Goal: Obtain resource: Download file/media

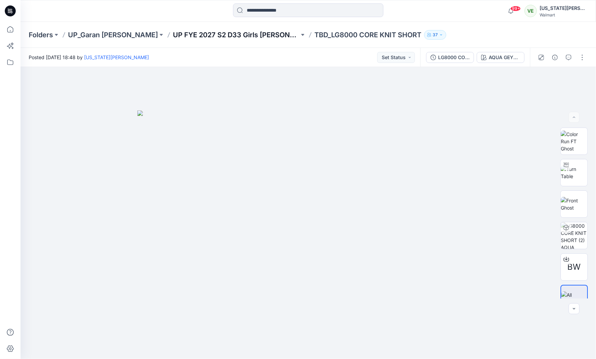
click at [218, 30] on p "UP FYE 2027 S2 D33 Girls [PERSON_NAME]" at bounding box center [236, 35] width 126 height 10
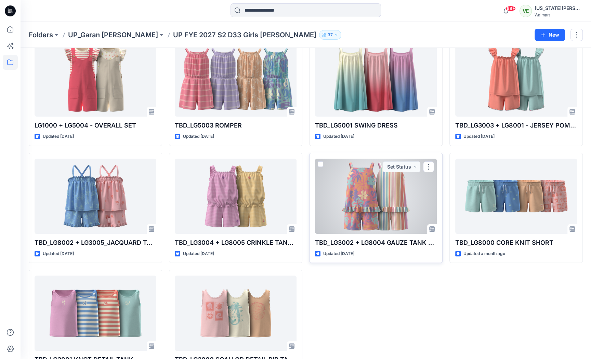
scroll to position [42, 0]
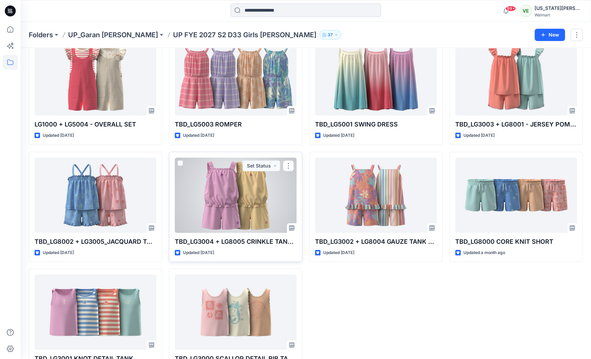
click at [257, 201] on div at bounding box center [236, 195] width 122 height 75
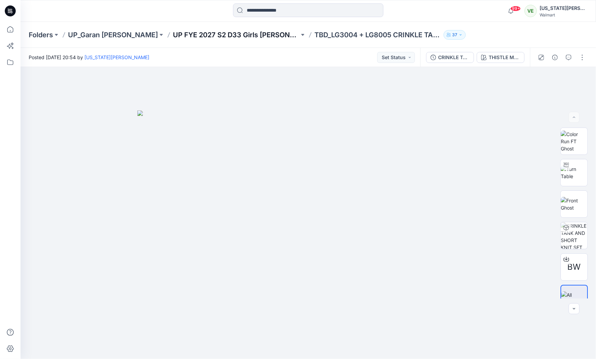
click at [189, 32] on p "UP FYE 2027 S2 D33 Girls [PERSON_NAME]" at bounding box center [236, 35] width 126 height 10
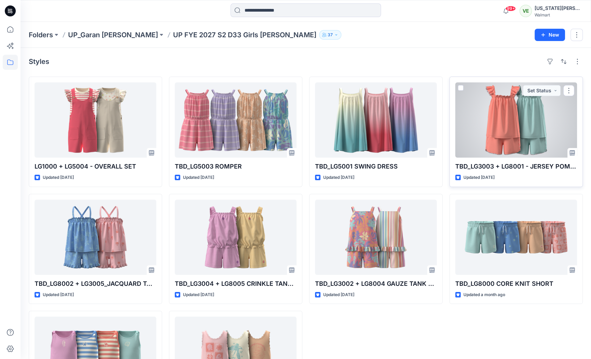
click at [483, 140] on div at bounding box center [516, 119] width 122 height 75
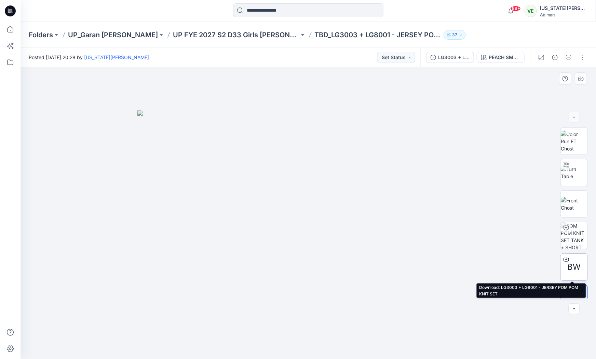
click at [567, 257] on icon at bounding box center [566, 258] width 5 height 5
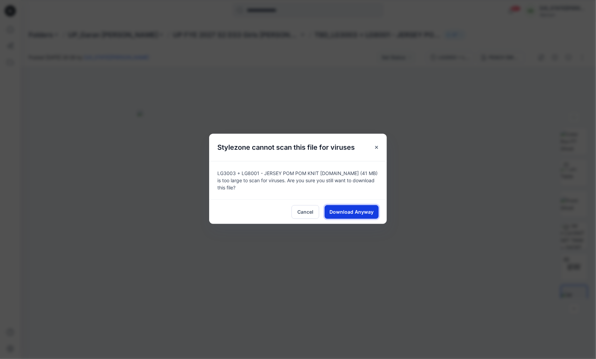
click at [366, 210] on span "Download Anyway" at bounding box center [352, 211] width 44 height 7
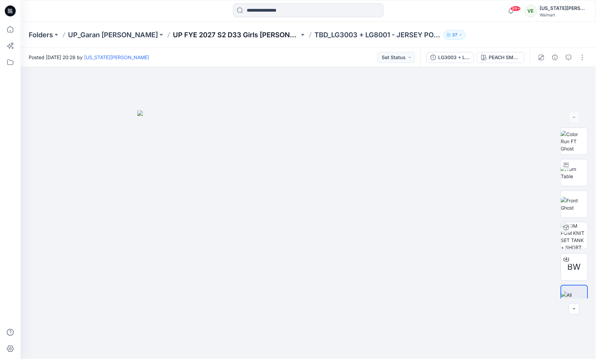
click at [217, 36] on p "UP FYE 2027 S2 D33 Girls [PERSON_NAME]" at bounding box center [236, 35] width 126 height 10
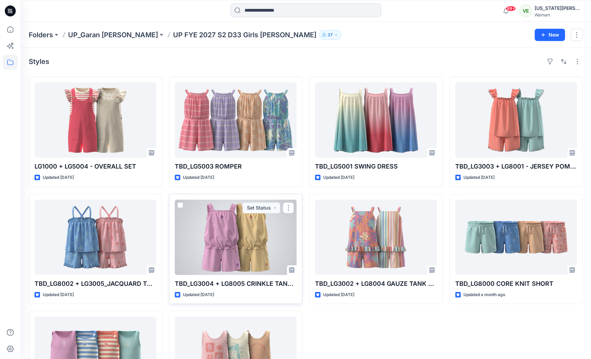
click at [255, 270] on div at bounding box center [236, 237] width 122 height 75
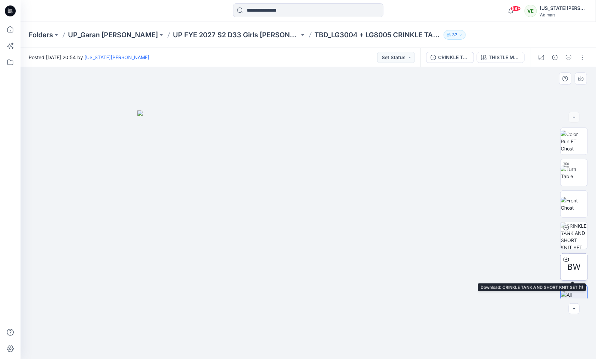
click at [564, 257] on icon at bounding box center [566, 258] width 5 height 5
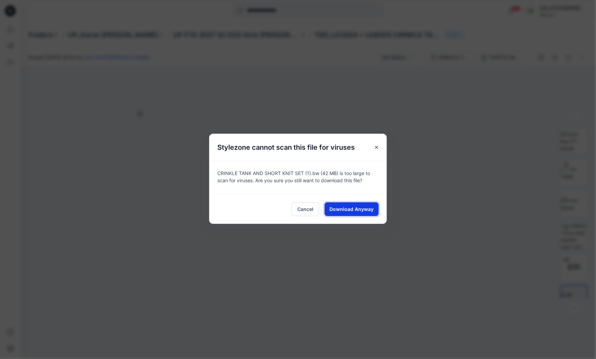
click at [339, 205] on span "Download Anyway" at bounding box center [352, 208] width 44 height 7
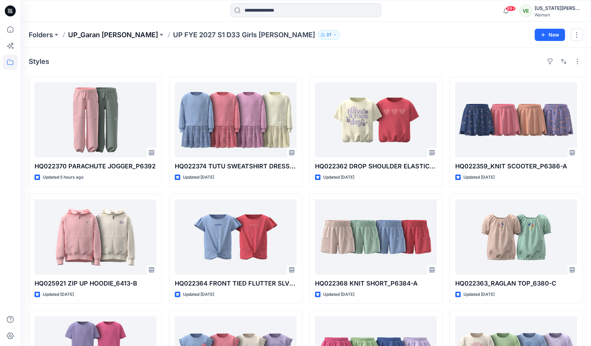
click at [90, 31] on p "UP_Garan [PERSON_NAME]" at bounding box center [113, 35] width 90 height 10
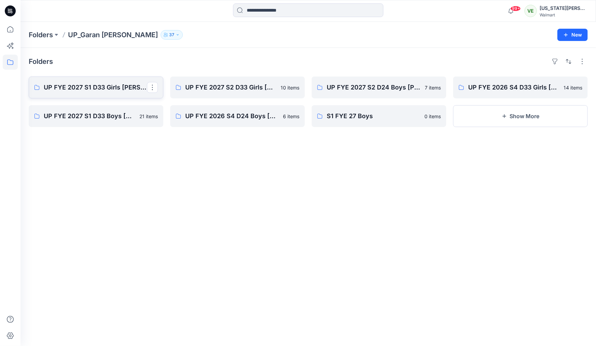
click at [107, 88] on p "UP FYE 2027 S1 D33 Girls [PERSON_NAME]" at bounding box center [95, 88] width 103 height 10
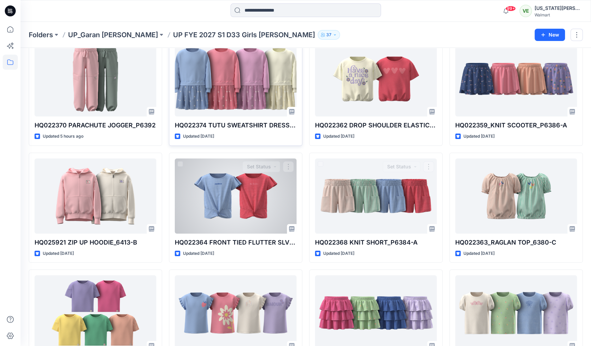
scroll to position [42, 0]
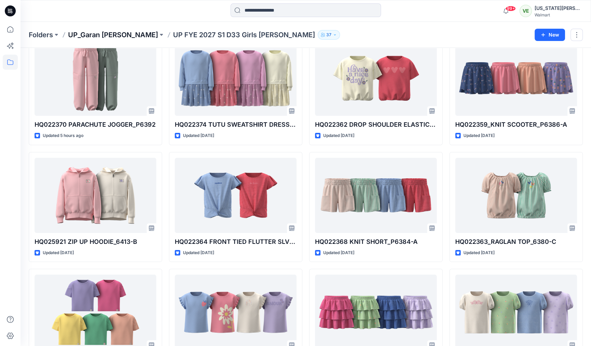
click at [110, 37] on p "UP_Garan [PERSON_NAME]" at bounding box center [113, 35] width 90 height 10
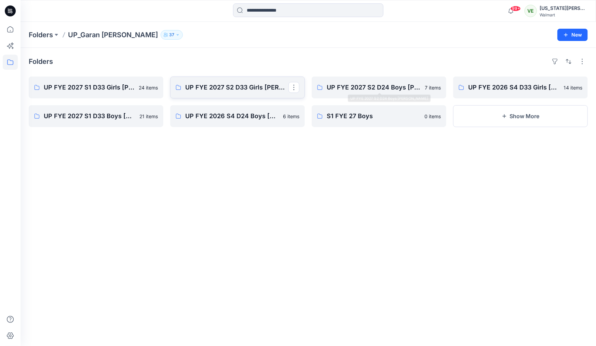
click at [209, 89] on p "UP FYE 2027 S2 D33 Girls [PERSON_NAME]" at bounding box center [236, 88] width 103 height 10
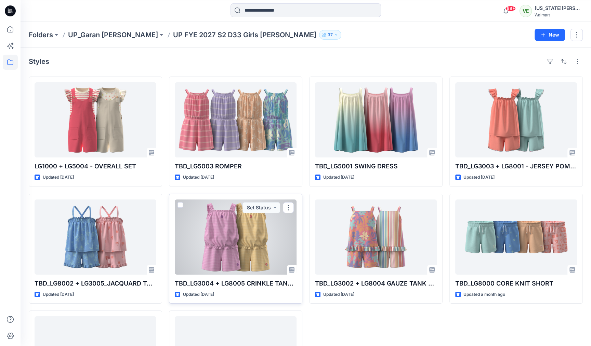
scroll to position [1, 0]
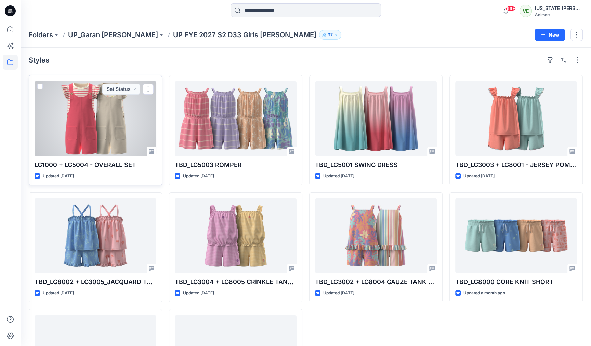
click at [102, 122] on div at bounding box center [96, 118] width 122 height 75
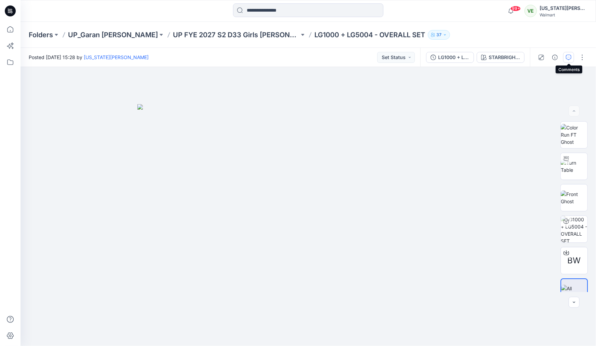
click at [565, 59] on button "button" at bounding box center [568, 57] width 11 height 11
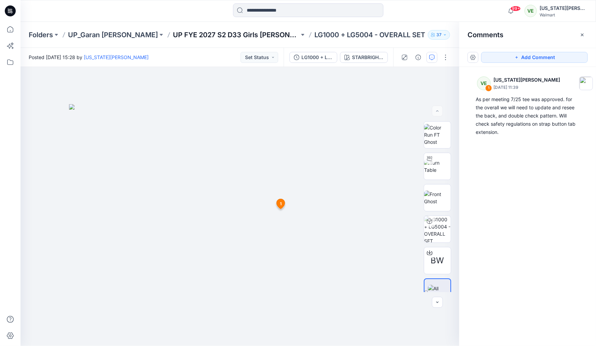
click at [235, 31] on p "UP FYE 2027 S2 D33 Girls [PERSON_NAME]" at bounding box center [236, 35] width 126 height 10
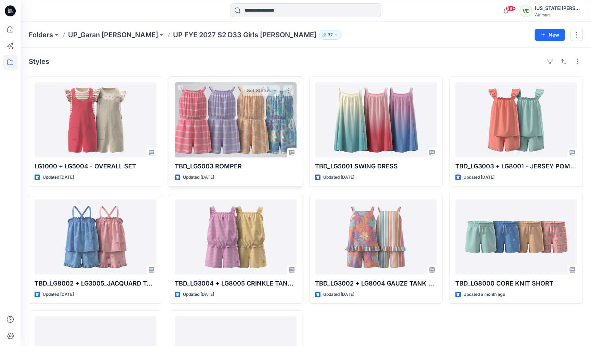
click at [261, 103] on div at bounding box center [236, 119] width 122 height 75
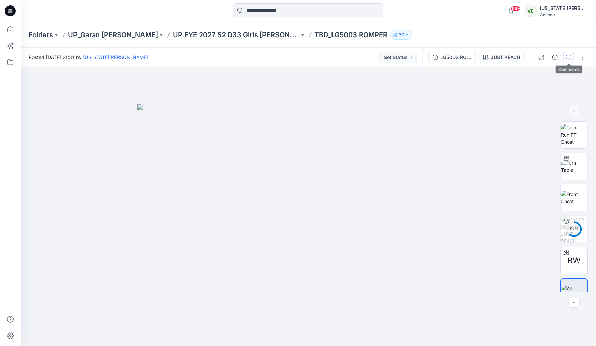
click at [566, 55] on icon "button" at bounding box center [568, 57] width 5 height 5
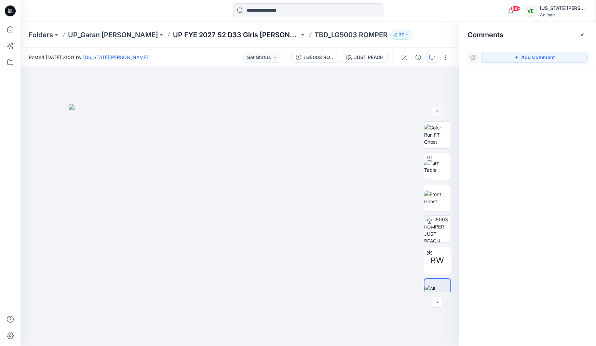
click at [199, 36] on p "UP FYE 2027 S2 D33 Girls [PERSON_NAME]" at bounding box center [236, 35] width 126 height 10
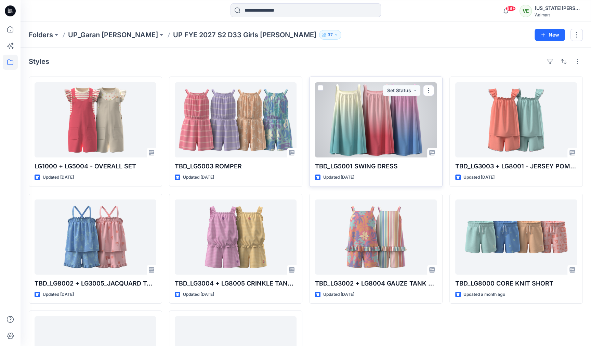
click at [394, 119] on div at bounding box center [376, 119] width 122 height 75
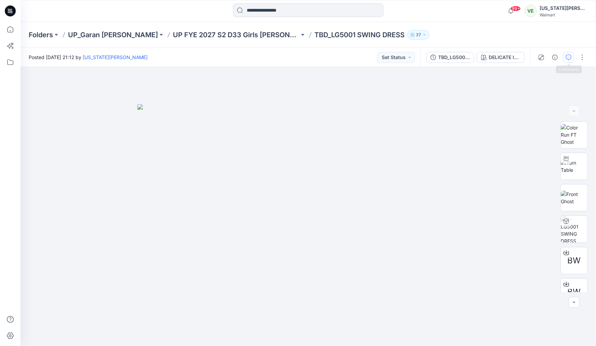
click at [571, 56] on icon "button" at bounding box center [568, 57] width 5 height 5
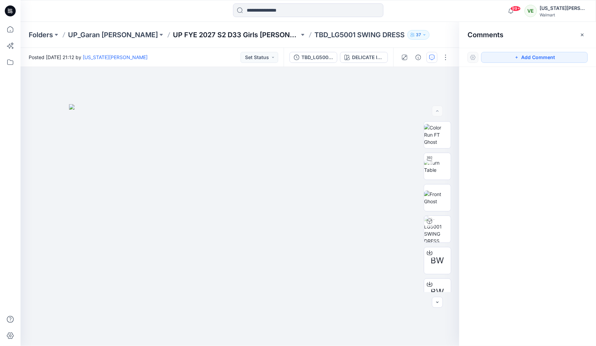
click at [226, 37] on p "UP FYE 2027 S2 D33 Girls [PERSON_NAME]" at bounding box center [236, 35] width 126 height 10
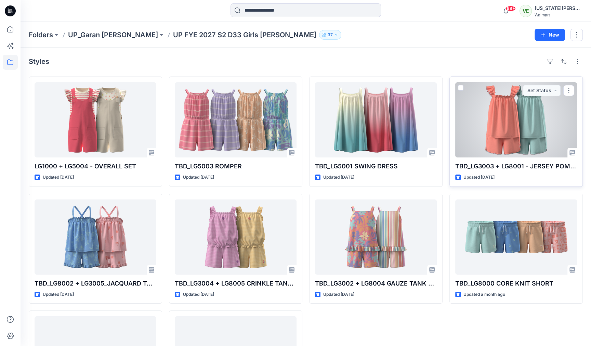
click at [541, 142] on div at bounding box center [516, 119] width 122 height 75
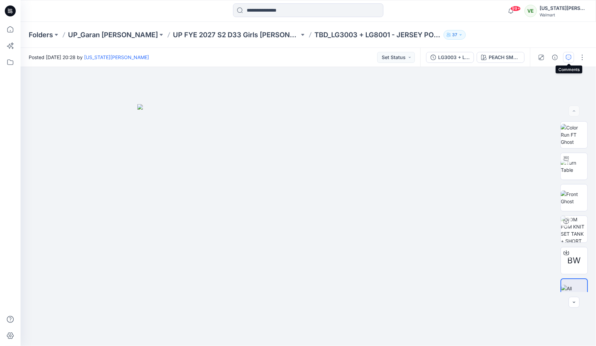
click at [574, 61] on button "button" at bounding box center [568, 57] width 11 height 11
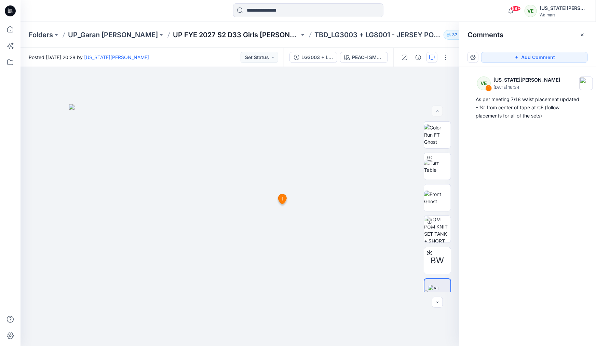
click at [222, 35] on p "UP FYE 2027 S2 D33 Girls [PERSON_NAME]" at bounding box center [236, 35] width 126 height 10
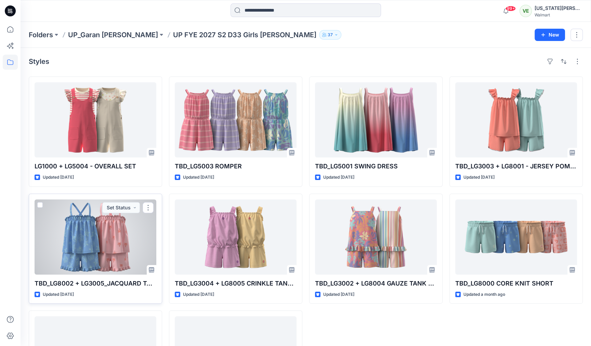
click at [114, 254] on div at bounding box center [96, 237] width 122 height 75
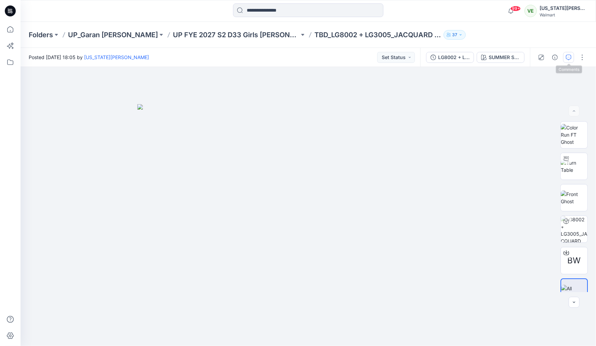
click at [565, 56] on button "button" at bounding box center [568, 57] width 11 height 11
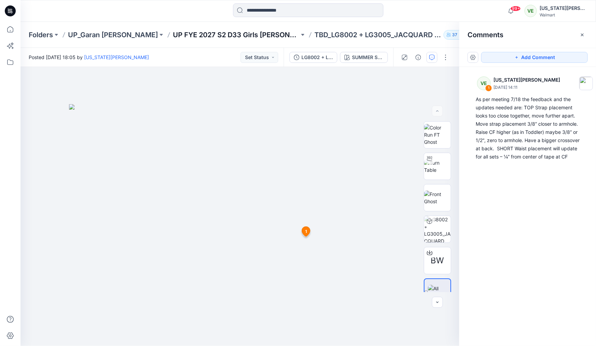
click at [178, 38] on p "UP FYE 2027 S2 D33 Girls [PERSON_NAME]" at bounding box center [236, 35] width 126 height 10
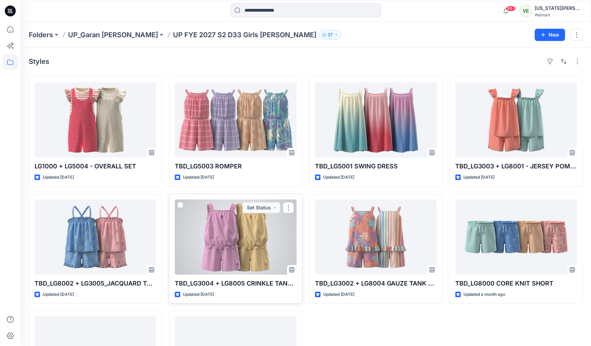
click at [278, 237] on div at bounding box center [236, 237] width 122 height 75
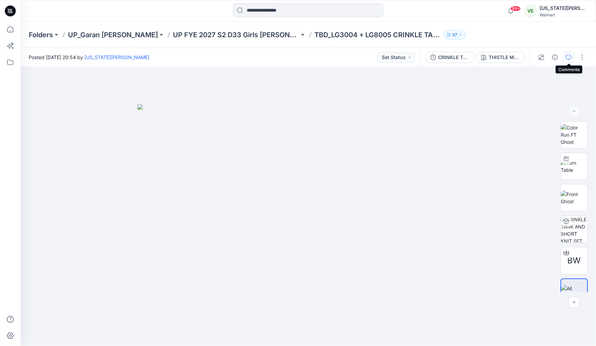
click at [567, 57] on icon "button" at bounding box center [568, 57] width 5 height 5
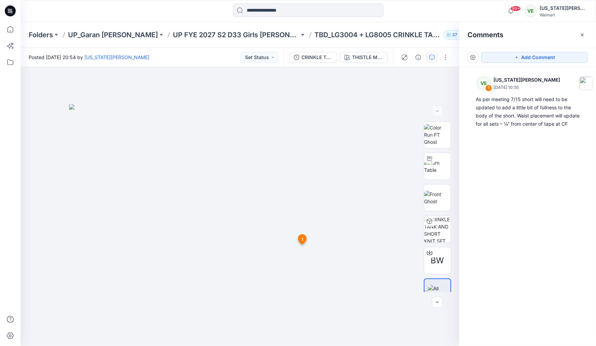
click at [216, 29] on div "Folders UP_Garan Littles UP FYE 2027 S2 D33 Girls Littles TBD_LG3004 + LG8005 C…" at bounding box center [309, 35] width 576 height 26
click at [217, 33] on p "UP FYE 2027 S2 D33 Girls [PERSON_NAME]" at bounding box center [236, 35] width 126 height 10
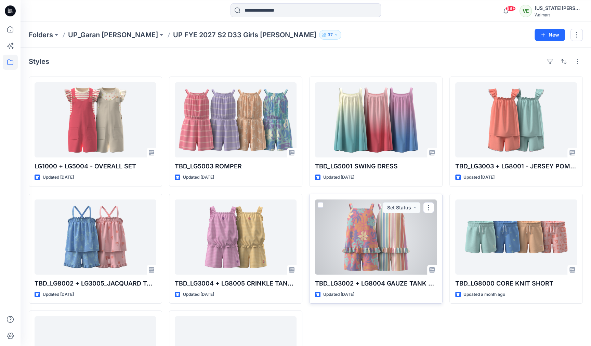
click at [406, 232] on div at bounding box center [376, 237] width 122 height 75
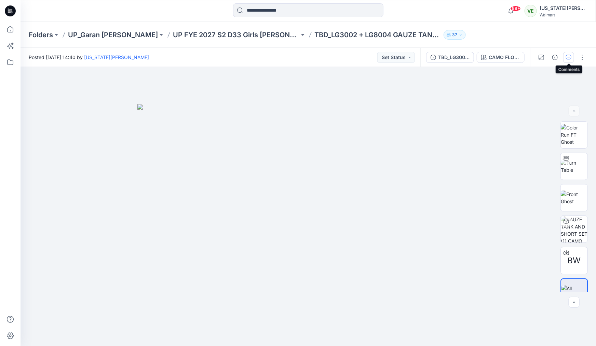
click at [569, 59] on icon "button" at bounding box center [568, 57] width 5 height 5
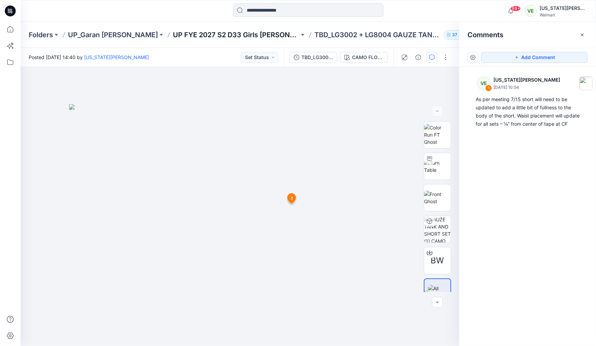
click at [216, 37] on p "UP FYE 2027 S2 D33 Girls [PERSON_NAME]" at bounding box center [236, 35] width 126 height 10
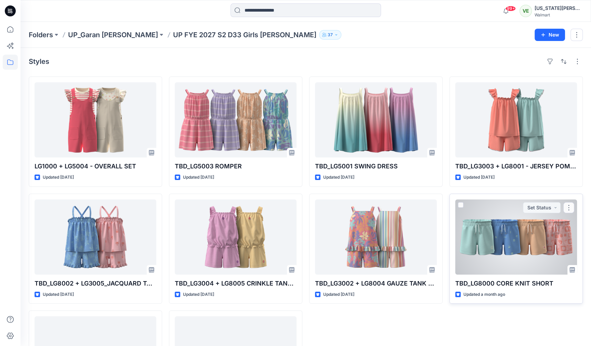
click at [546, 242] on div at bounding box center [516, 237] width 122 height 75
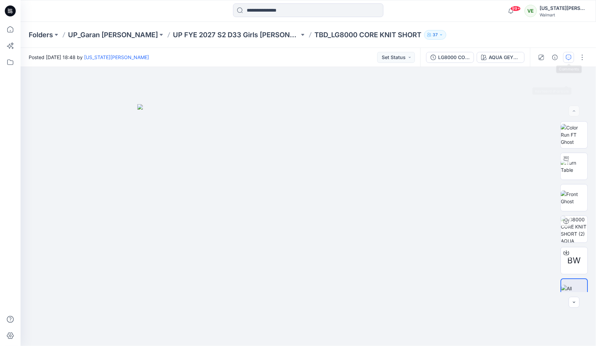
click at [571, 60] on icon "button" at bounding box center [568, 57] width 5 height 5
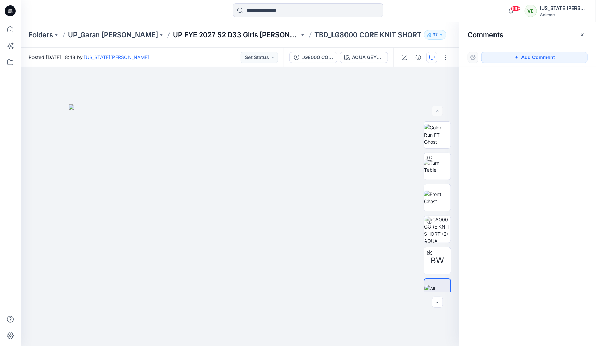
click at [234, 33] on p "UP FYE 2027 S2 D33 Girls [PERSON_NAME]" at bounding box center [236, 35] width 126 height 10
